Goal: Task Accomplishment & Management: Use online tool/utility

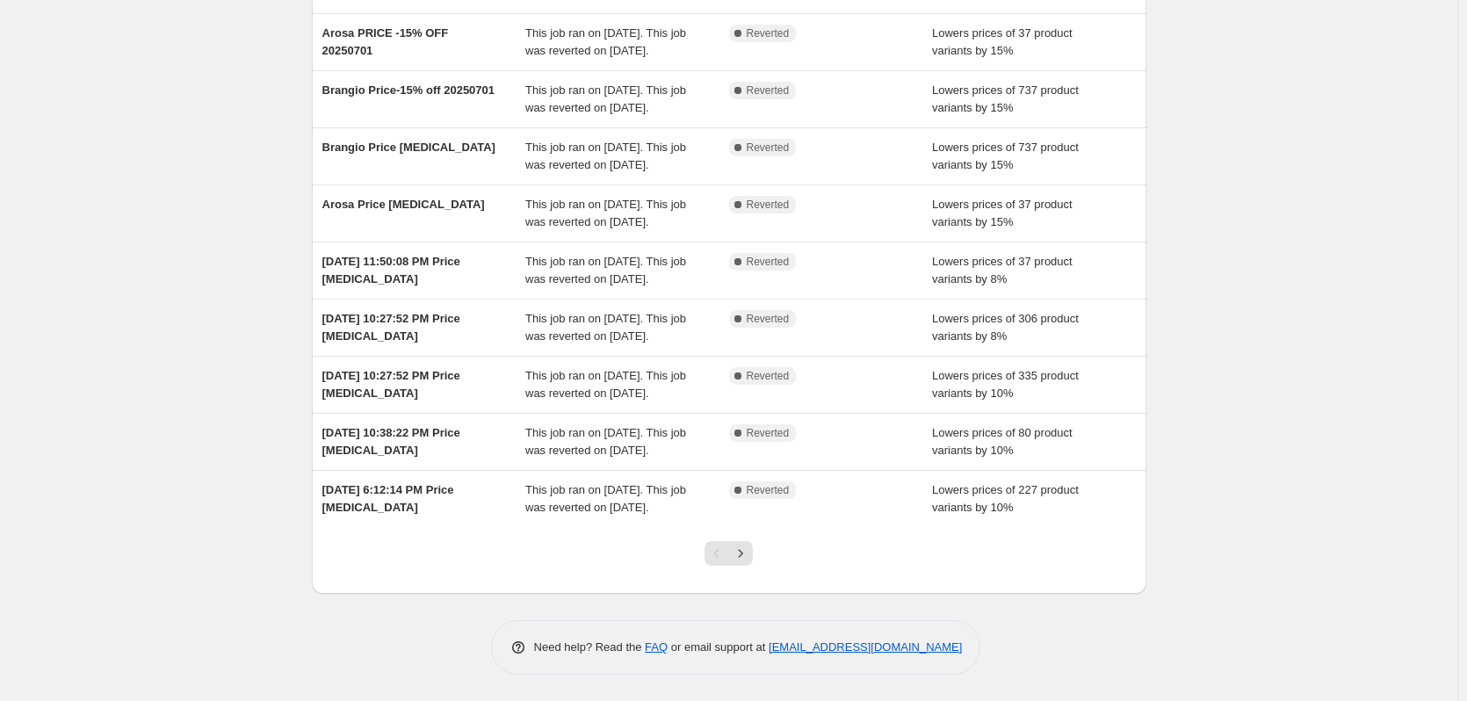
scroll to position [274, 0]
drag, startPoint x: 747, startPoint y: 548, endPoint x: 792, endPoint y: 540, distance: 45.7
click at [748, 548] on icon "Next" at bounding box center [741, 554] width 18 height 18
